Goal: Find specific page/section: Find specific page/section

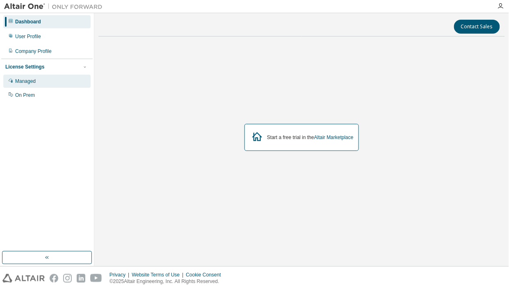
click at [32, 78] on div "Managed" at bounding box center [25, 81] width 21 height 7
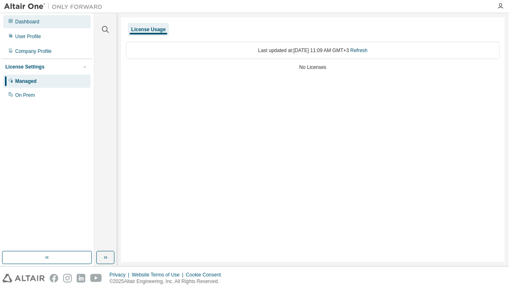
click at [41, 22] on div "Dashboard" at bounding box center [46, 21] width 87 height 13
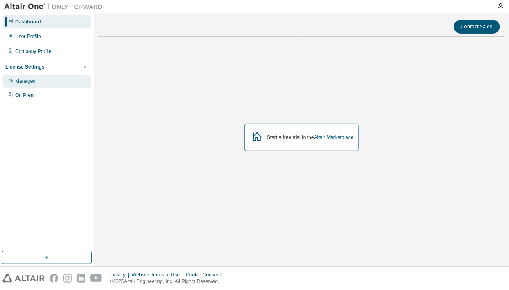
click at [34, 80] on div "Managed" at bounding box center [25, 81] width 21 height 7
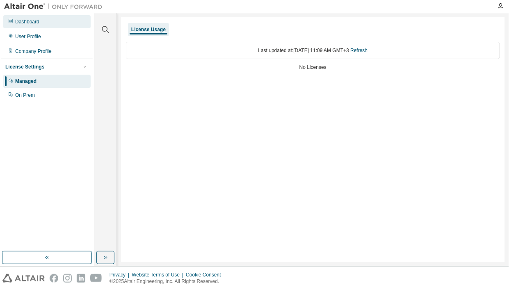
click at [37, 21] on div "Dashboard" at bounding box center [27, 21] width 24 height 7
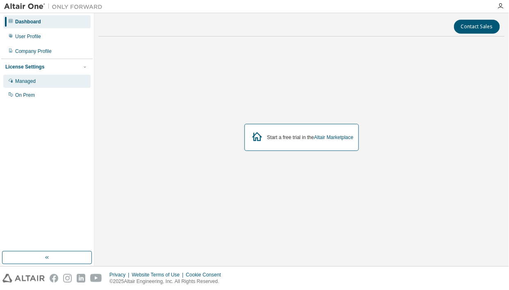
click at [29, 75] on div "Managed" at bounding box center [46, 81] width 87 height 13
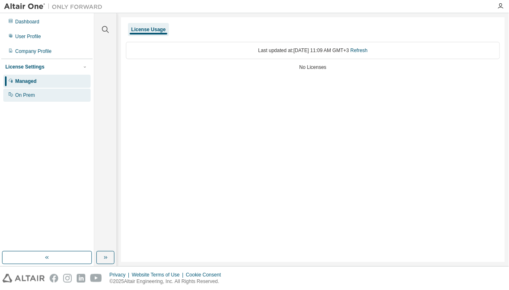
click at [24, 96] on div "On Prem" at bounding box center [25, 95] width 20 height 7
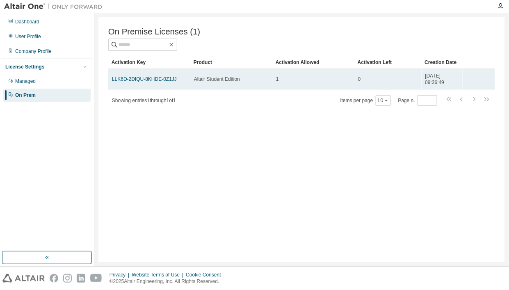
click at [274, 81] on td "1" at bounding box center [313, 79] width 82 height 21
click at [163, 80] on link "LLK6D-2DIQU-8KHDE-0Z1JJ" at bounding box center [144, 79] width 65 height 6
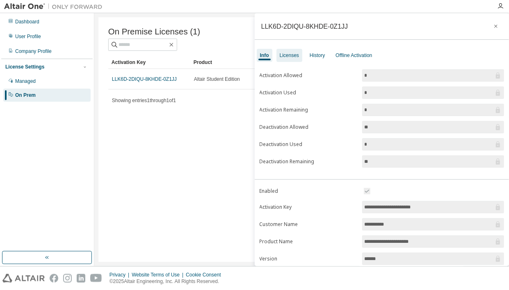
click at [287, 54] on div "Licenses" at bounding box center [289, 55] width 19 height 7
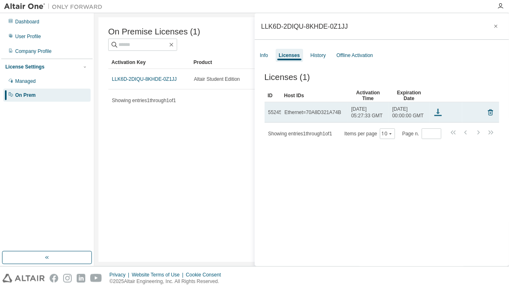
click at [438, 114] on icon at bounding box center [438, 113] width 4 height 2
